Goal: Task Accomplishment & Management: Manage account settings

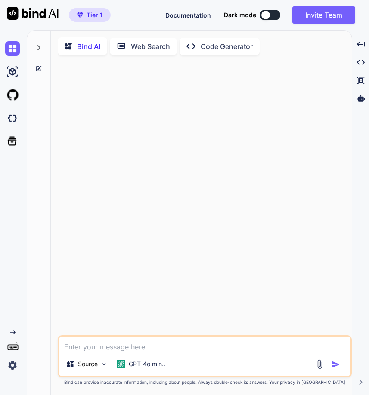
click at [9, 367] on img at bounding box center [12, 365] width 15 height 15
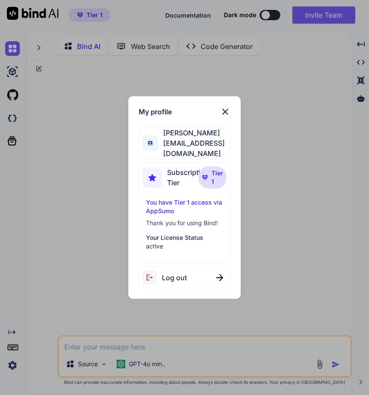
click at [183, 280] on span "Log out" at bounding box center [174, 278] width 25 height 10
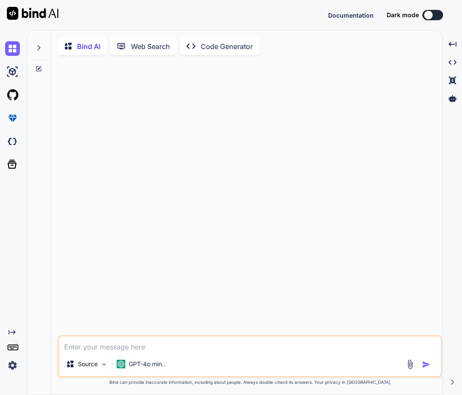
type textarea "x"
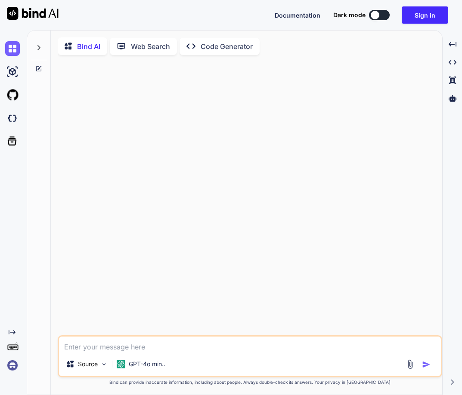
click at [13, 367] on img at bounding box center [12, 365] width 15 height 15
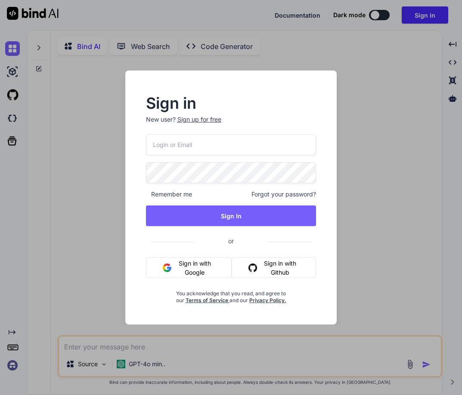
click at [167, 143] on input "email" at bounding box center [231, 144] width 170 height 21
paste input "[EMAIL_ADDRESS][DOMAIN_NAME]"
type input "[EMAIL_ADDRESS][DOMAIN_NAME]"
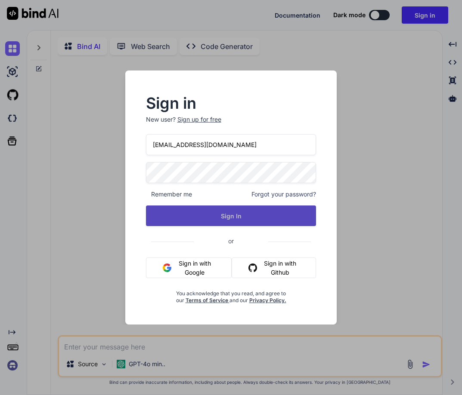
click at [209, 215] on button "Sign In" at bounding box center [231, 216] width 170 height 21
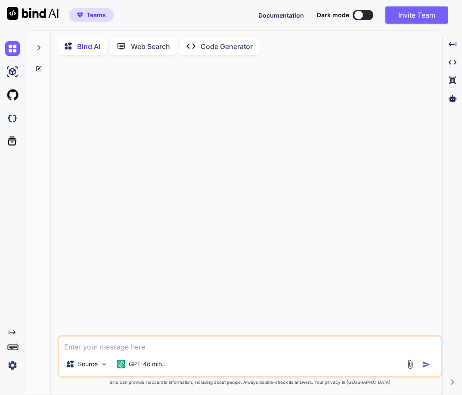
type textarea "x"
